Goal: Transaction & Acquisition: Book appointment/travel/reservation

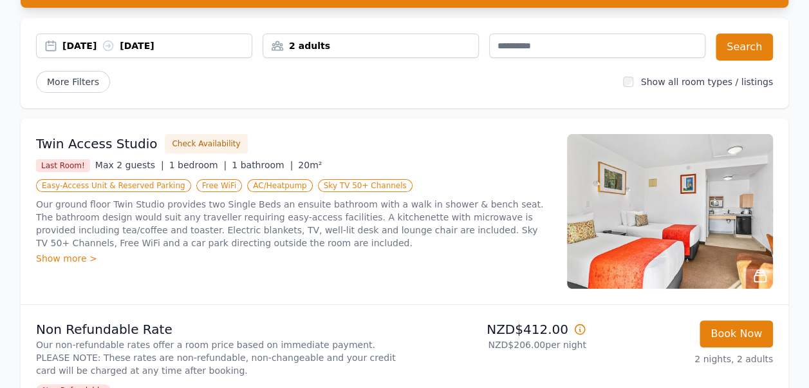
scroll to position [95, 0]
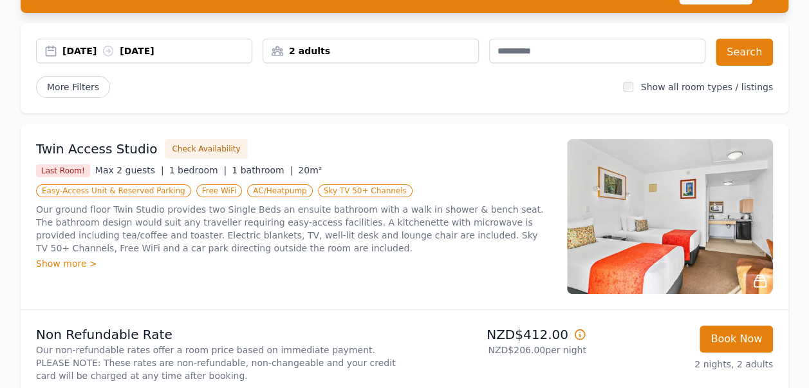
click at [81, 263] on div "Show more >" at bounding box center [294, 263] width 516 height 13
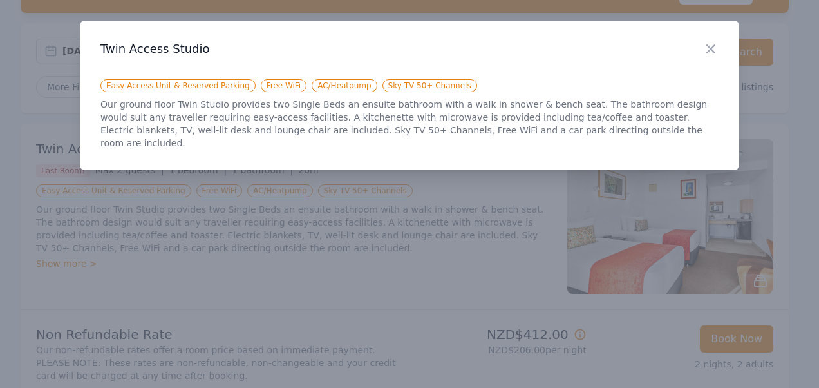
click at [453, 270] on div at bounding box center [409, 194] width 819 height 388
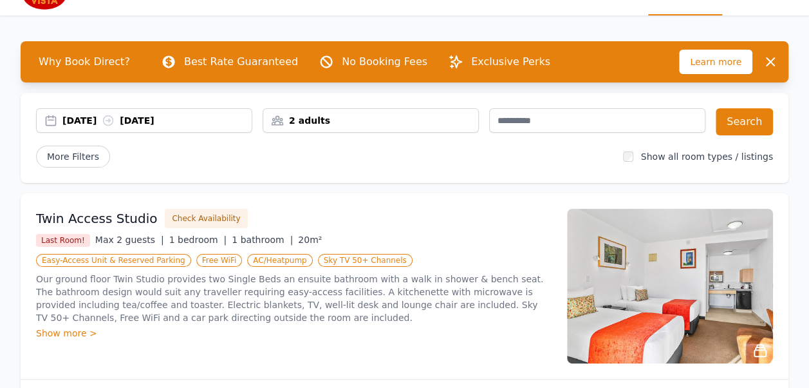
scroll to position [23, 0]
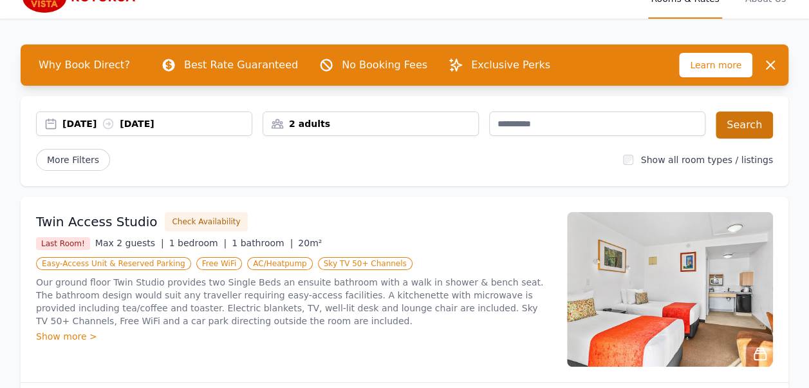
click at [751, 128] on button "Search" at bounding box center [744, 124] width 57 height 27
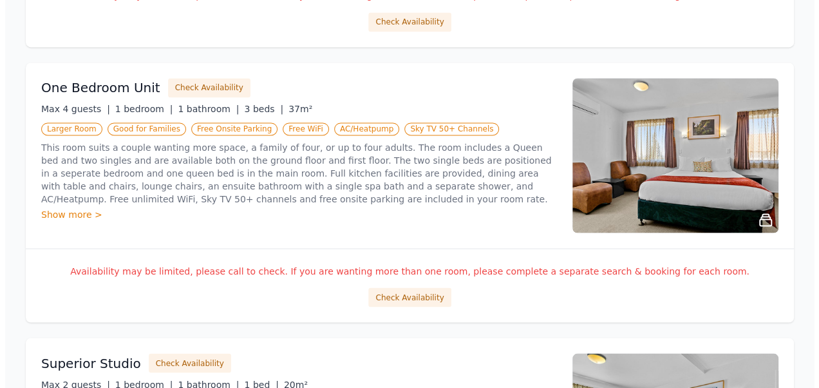
scroll to position [986, 0]
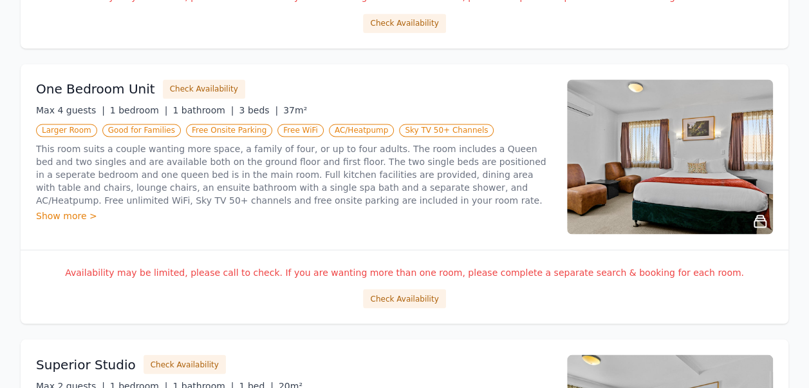
click at [73, 209] on div "Show more >" at bounding box center [294, 215] width 516 height 13
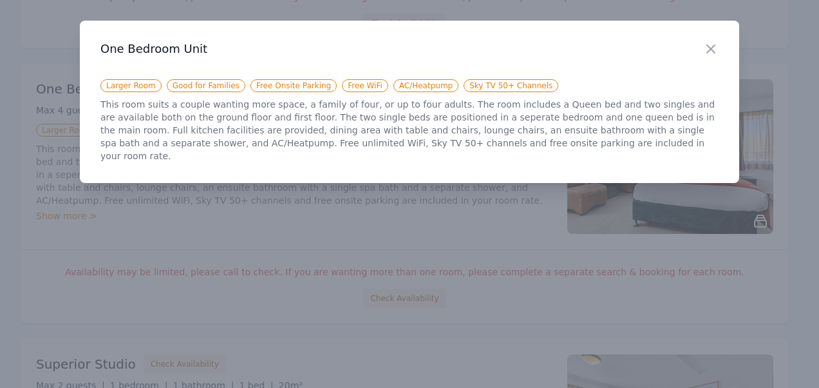
click at [284, 198] on div at bounding box center [409, 194] width 819 height 388
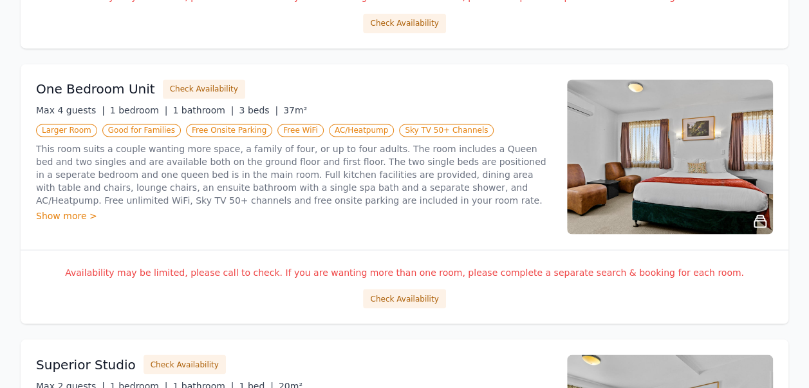
click at [424, 288] on button "Check Availability" at bounding box center [404, 297] width 82 height 19
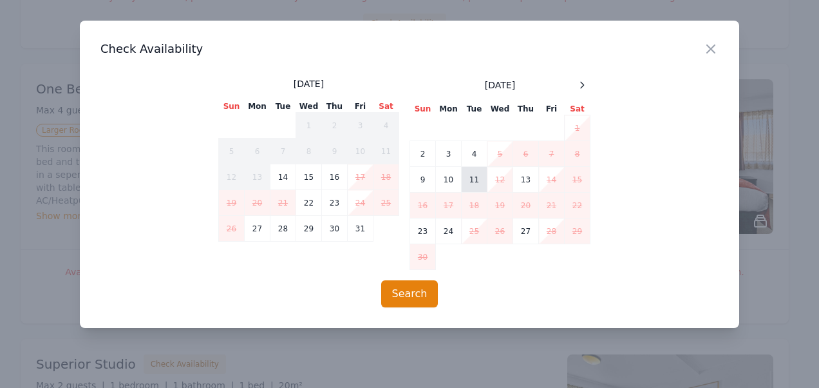
click at [475, 188] on td "11" at bounding box center [475, 180] width 26 height 26
click at [525, 179] on td "13" at bounding box center [526, 180] width 26 height 26
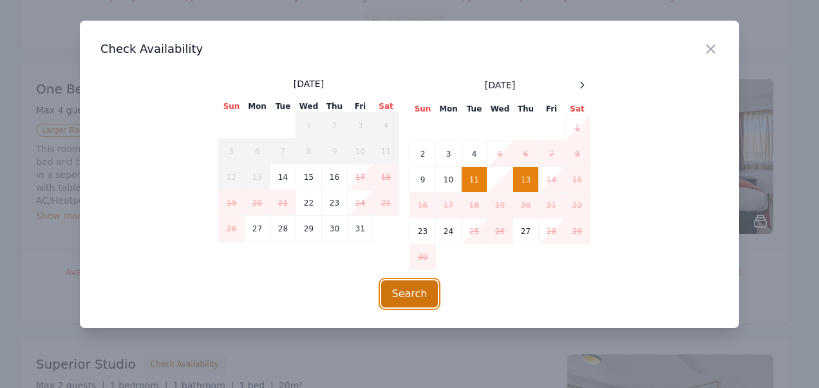
click at [417, 297] on button "Search" at bounding box center [409, 293] width 57 height 27
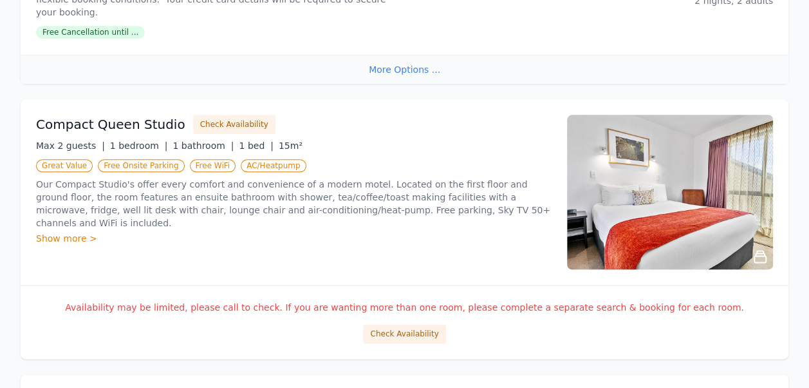
scroll to position [685, 0]
